Goal: Complete Application Form: Complete application form

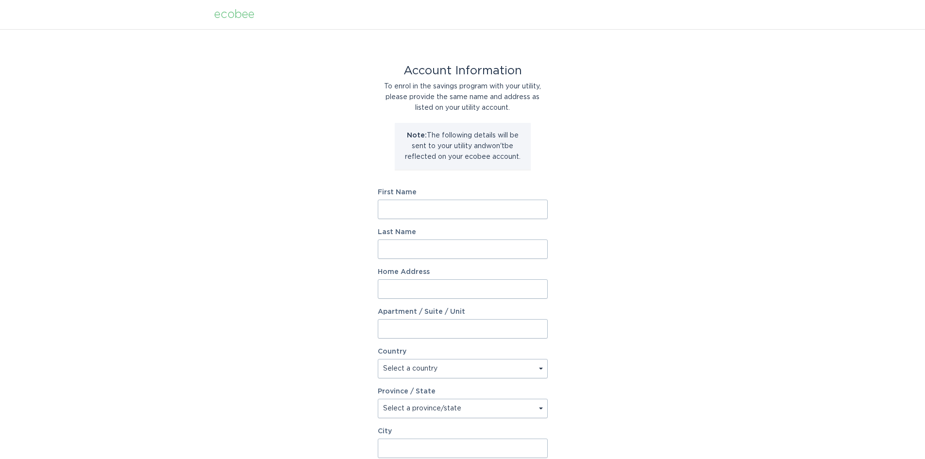
click at [476, 210] on input "First Name" at bounding box center [463, 209] width 170 height 19
type input "[PERSON_NAME]"
type input "57 [PERSON_NAME] DR"
select select "US"
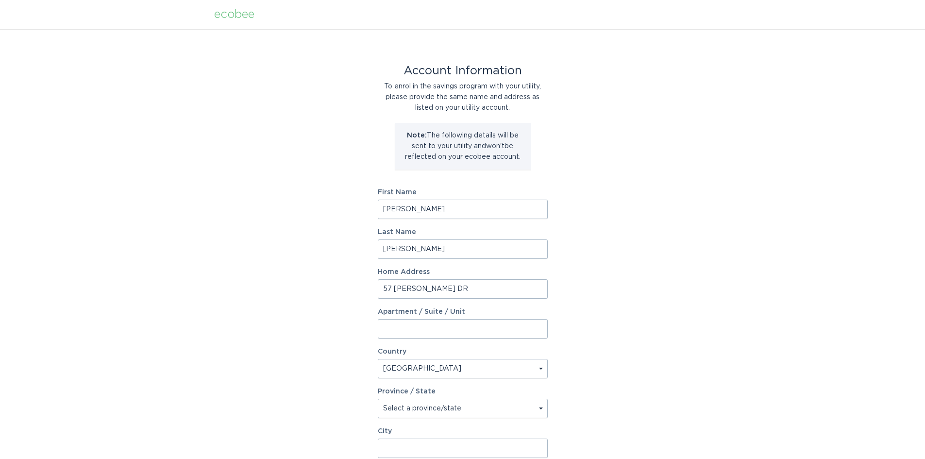
type input "[GEOGRAPHIC_DATA]"
type input "06762"
select select "CT"
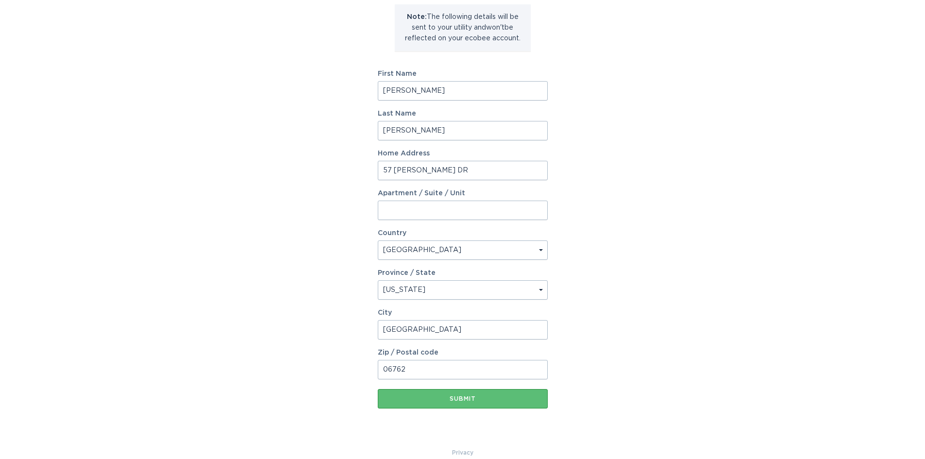
scroll to position [132, 0]
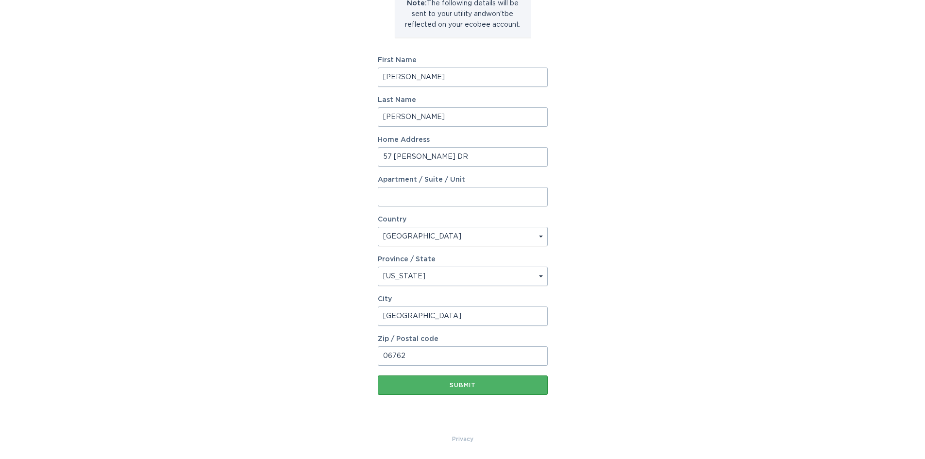
click at [478, 388] on button "Submit" at bounding box center [463, 384] width 170 height 19
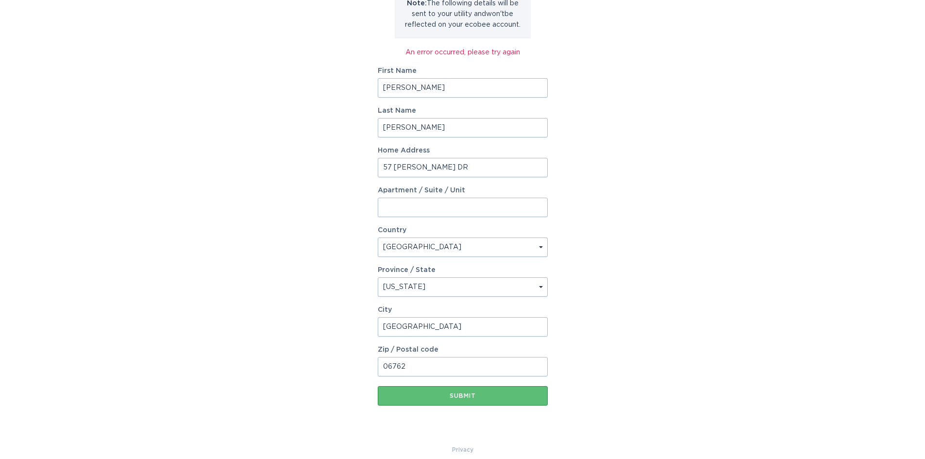
drag, startPoint x: 432, startPoint y: 167, endPoint x: 393, endPoint y: 168, distance: 38.4
click at [393, 168] on input "57 [PERSON_NAME] DR" at bounding box center [463, 167] width 170 height 19
type input "5"
type input "0"
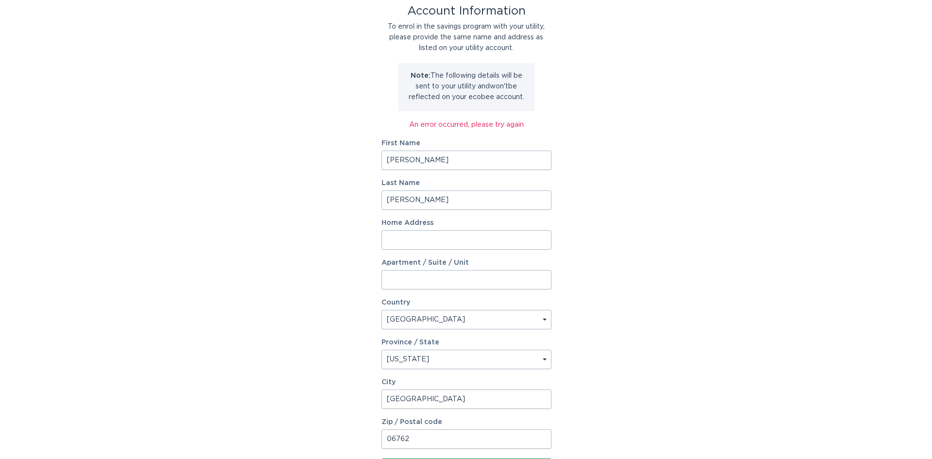
scroll to position [0, 0]
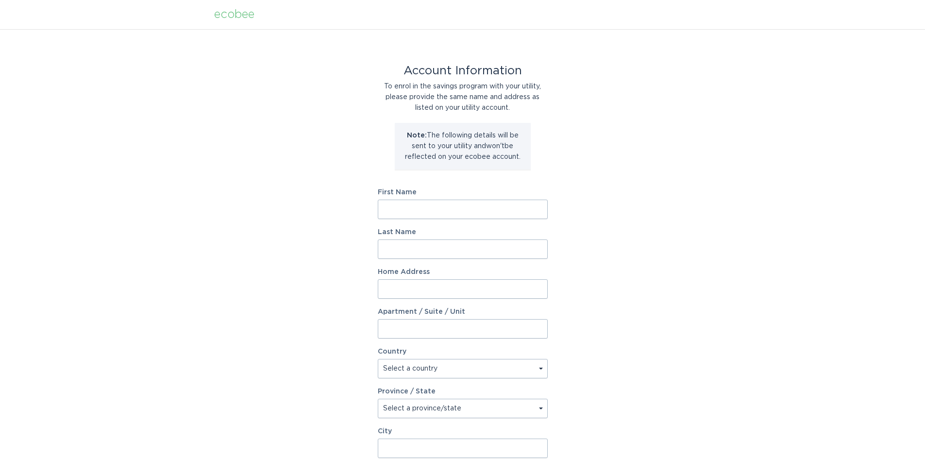
click at [485, 206] on input "First Name" at bounding box center [463, 209] width 170 height 19
type input "[PERSON_NAME]"
type input "57 [PERSON_NAME] DR"
select select "US"
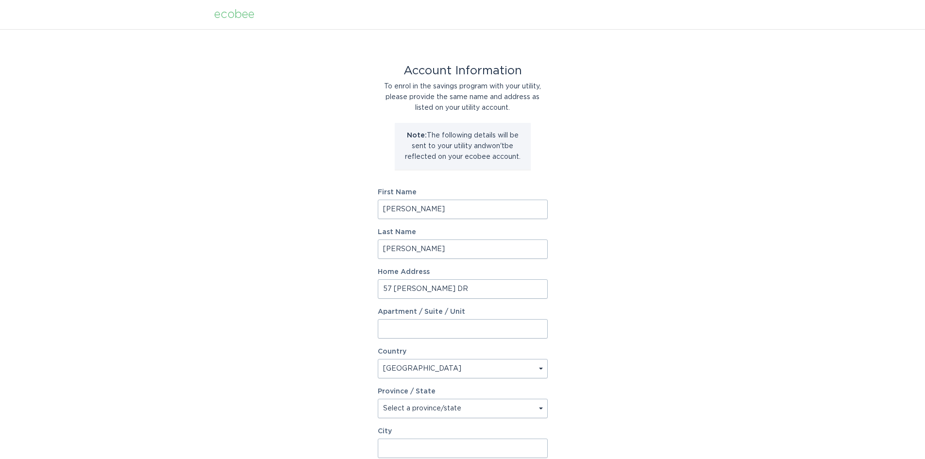
type input "[GEOGRAPHIC_DATA]"
type input "06762"
select select "CT"
drag, startPoint x: 451, startPoint y: 287, endPoint x: 372, endPoint y: 286, distance: 78.7
click at [372, 286] on div "Account Information To enrol in the savings program with your utility, please p…" at bounding box center [462, 297] width 925 height 536
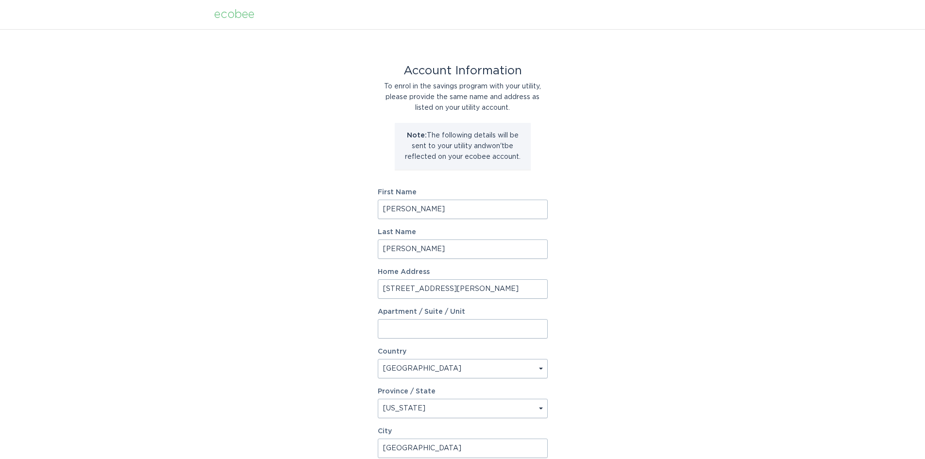
click at [383, 290] on input "[STREET_ADDRESS][PERSON_NAME]" at bounding box center [463, 288] width 170 height 19
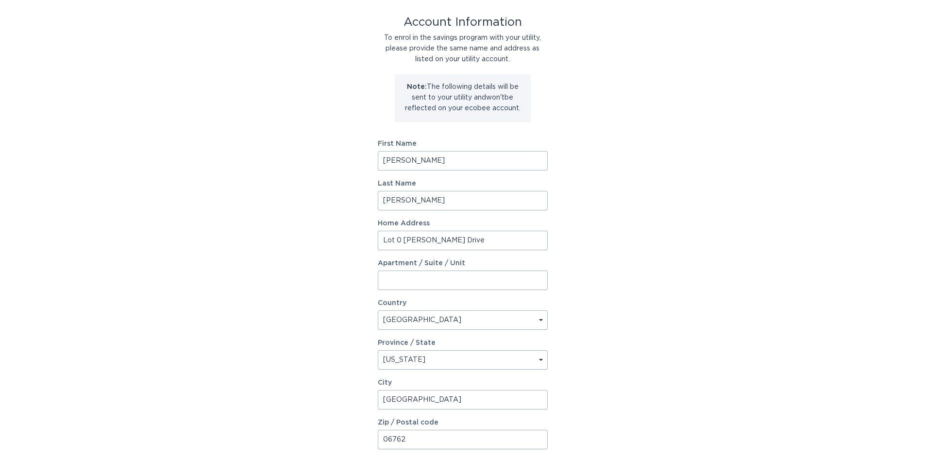
scroll to position [132, 0]
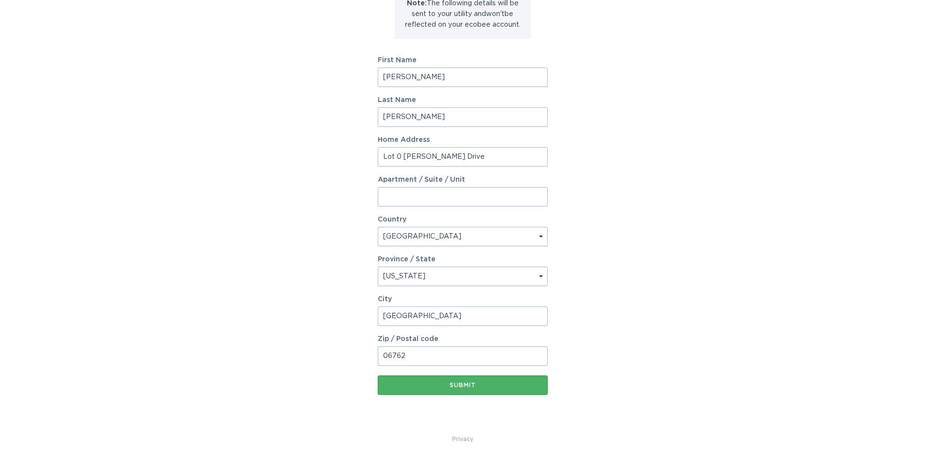
click at [465, 386] on div "Submit" at bounding box center [463, 385] width 160 height 6
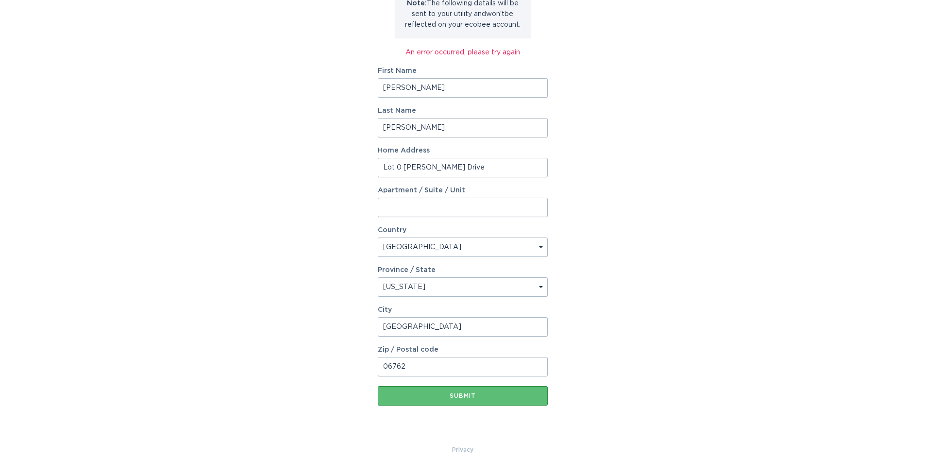
drag, startPoint x: 396, startPoint y: 166, endPoint x: 371, endPoint y: 172, distance: 25.6
click at [371, 172] on div "Account Information To enrol in the savings program with your utility, please p…" at bounding box center [462, 170] width 925 height 547
click at [474, 395] on div "Submit" at bounding box center [463, 396] width 160 height 6
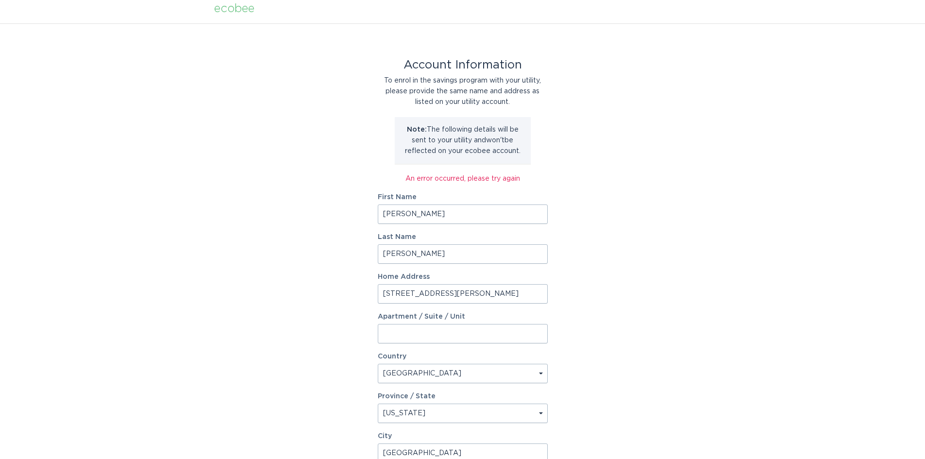
scroll to position [0, 0]
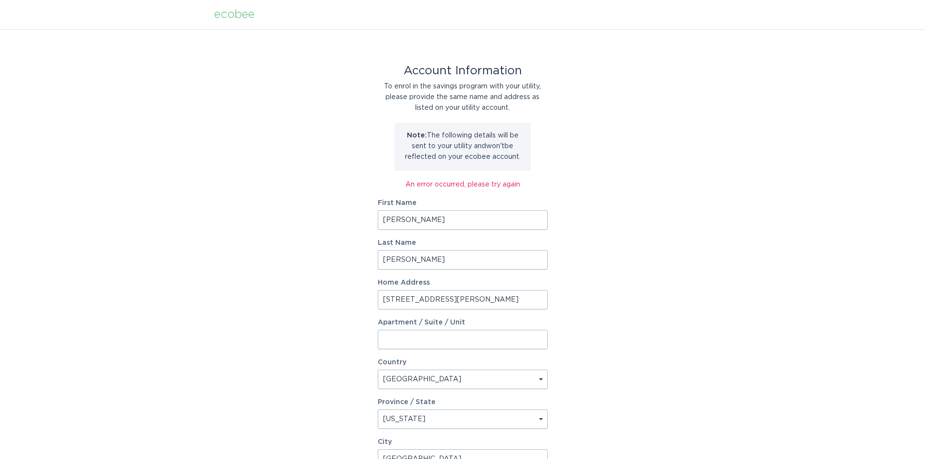
click at [448, 346] on input "Apartment / Suite / Unit" at bounding box center [463, 339] width 170 height 19
click at [389, 301] on input "[STREET_ADDRESS][PERSON_NAME]" at bounding box center [463, 299] width 170 height 19
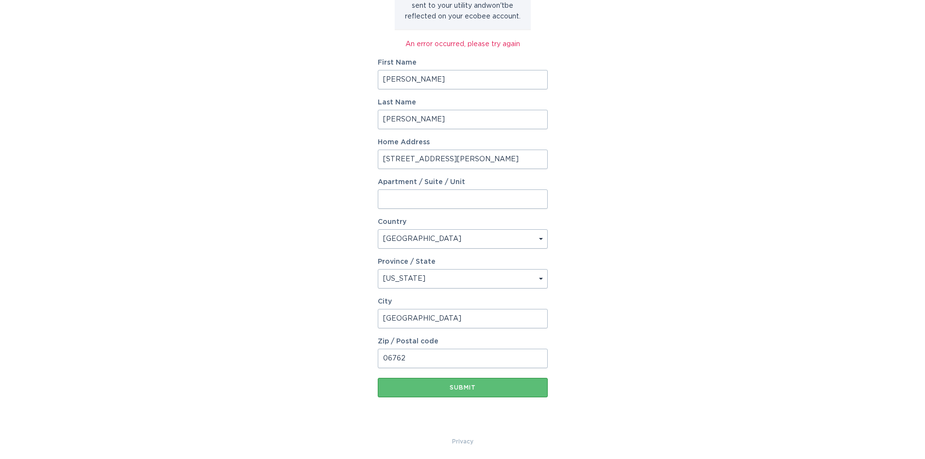
scroll to position [143, 0]
click at [468, 385] on div "Submit" at bounding box center [463, 385] width 160 height 6
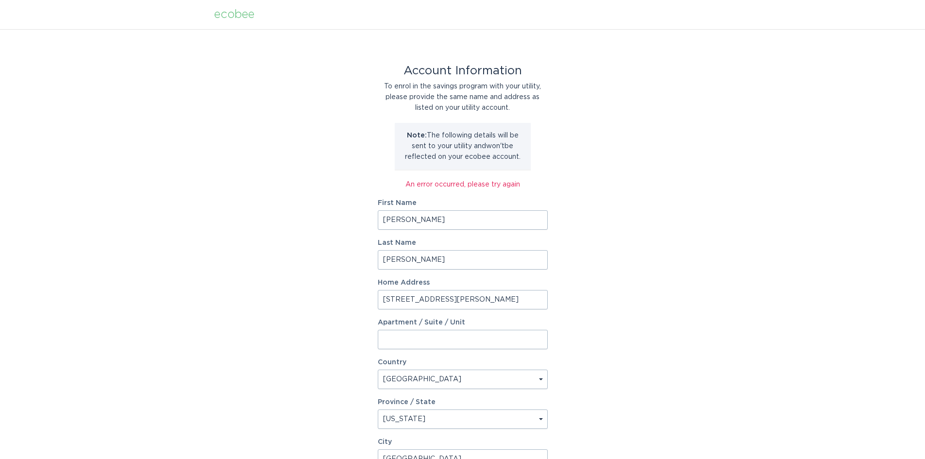
drag, startPoint x: 387, startPoint y: 301, endPoint x: 366, endPoint y: 304, distance: 21.5
click at [366, 304] on div "Account Information To enrol in the savings program with your utility, please p…" at bounding box center [462, 302] width 925 height 547
type input "[STREET_ADDRESS][PERSON_NAME]"
click at [418, 338] on input "Apartment / Suite / Unit" at bounding box center [463, 339] width 170 height 19
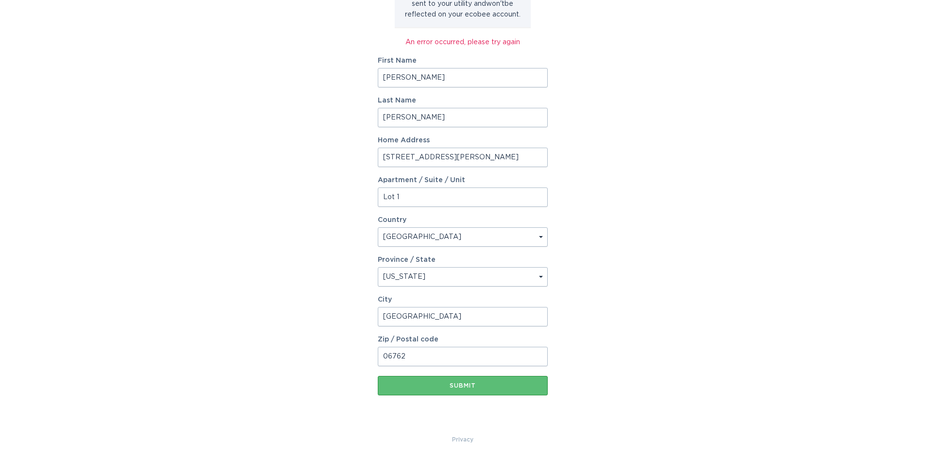
scroll to position [143, 0]
type input "Lot 1"
drag, startPoint x: 424, startPoint y: 322, endPoint x: 364, endPoint y: 324, distance: 60.2
click at [366, 324] on div "Account Information To enrol in the savings program with your utility, please p…" at bounding box center [462, 159] width 925 height 547
type input "[GEOGRAPHIC_DATA]"
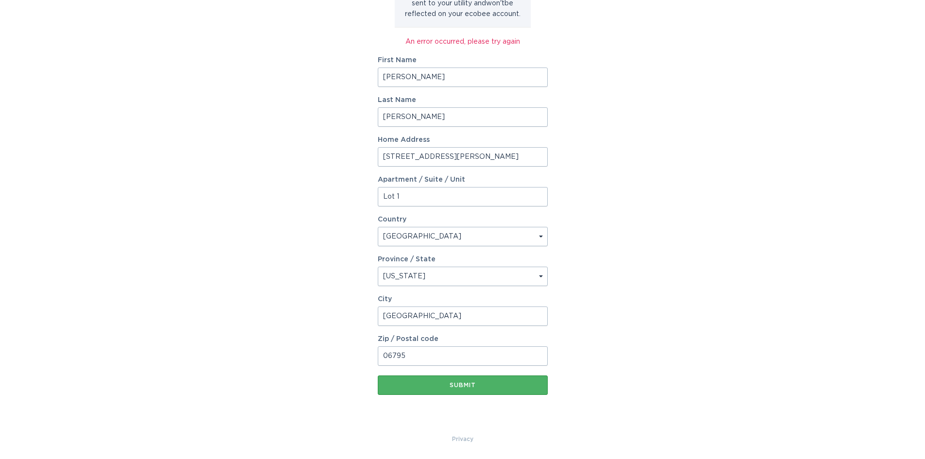
type input "06795"
click at [477, 393] on button "Submit" at bounding box center [463, 384] width 170 height 19
drag, startPoint x: 418, startPoint y: 197, endPoint x: 379, endPoint y: 193, distance: 39.5
click at [381, 200] on input "Lot 1" at bounding box center [463, 196] width 170 height 19
click at [494, 383] on div "Submit" at bounding box center [463, 385] width 160 height 6
